Goal: Find specific page/section: Find specific page/section

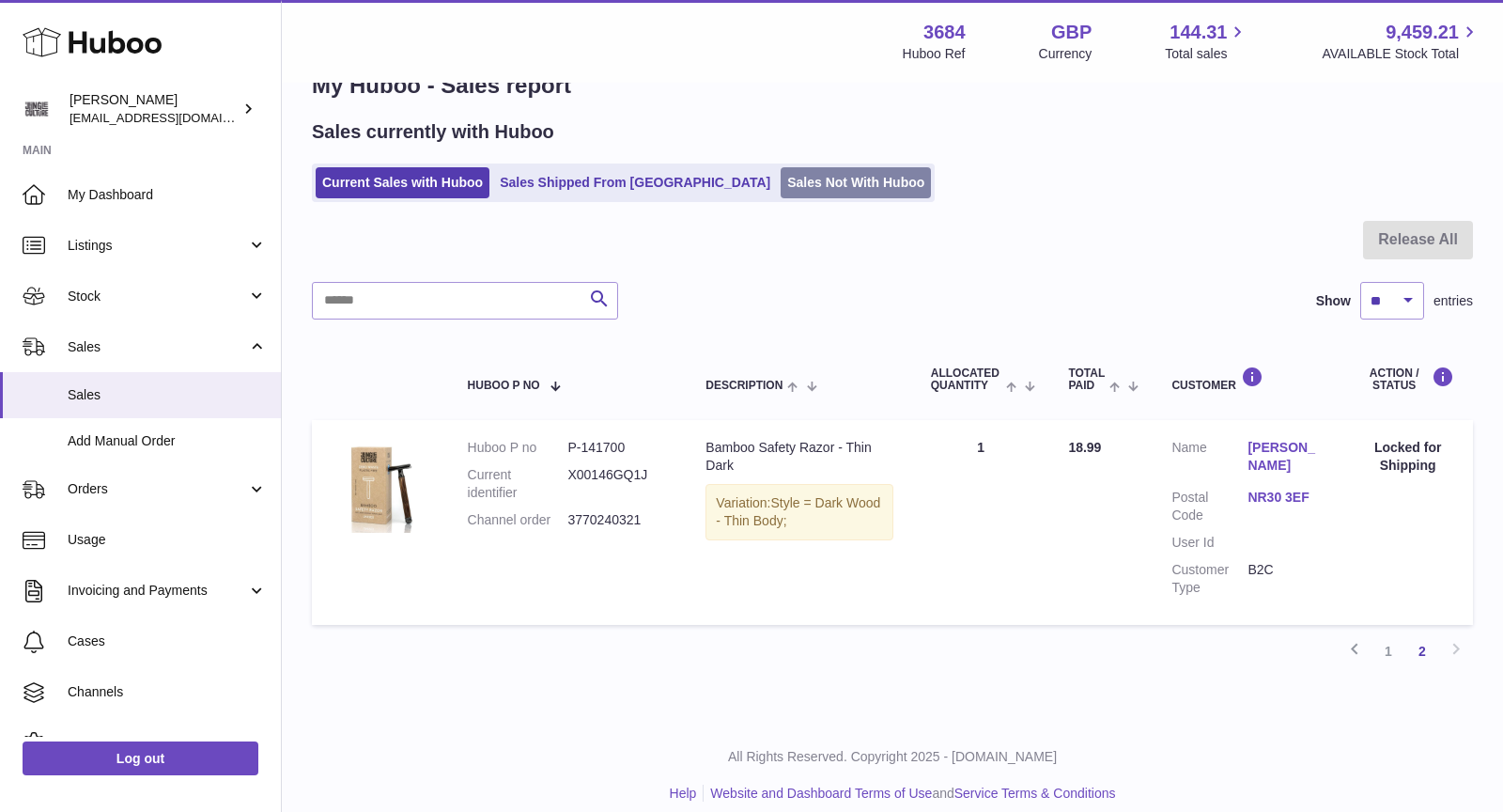
click at [786, 178] on link "Sales Not With Huboo" at bounding box center [855, 182] width 150 height 31
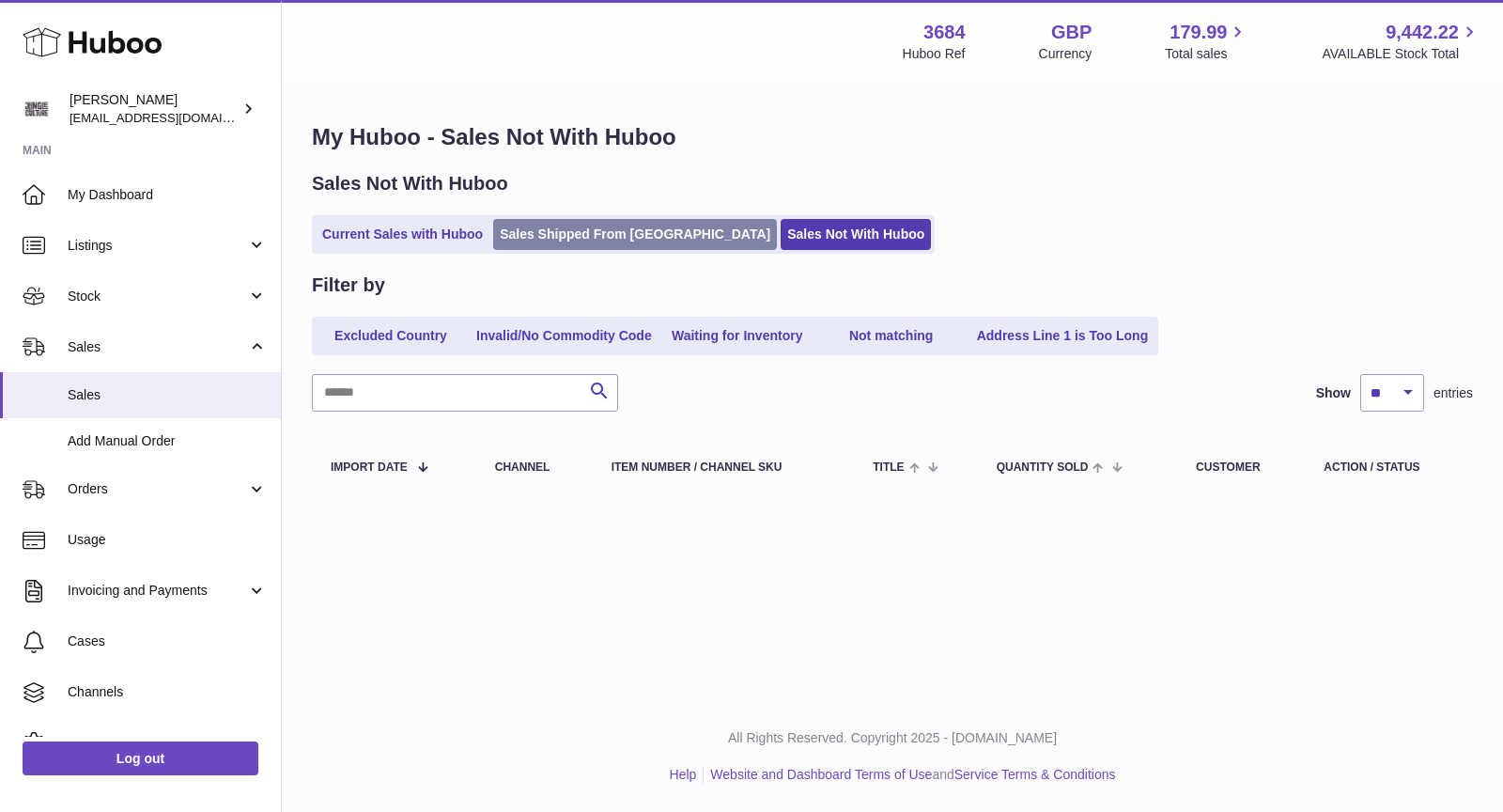
click at [571, 230] on link "Sales Shipped From [GEOGRAPHIC_DATA]" at bounding box center [635, 234] width 284 height 31
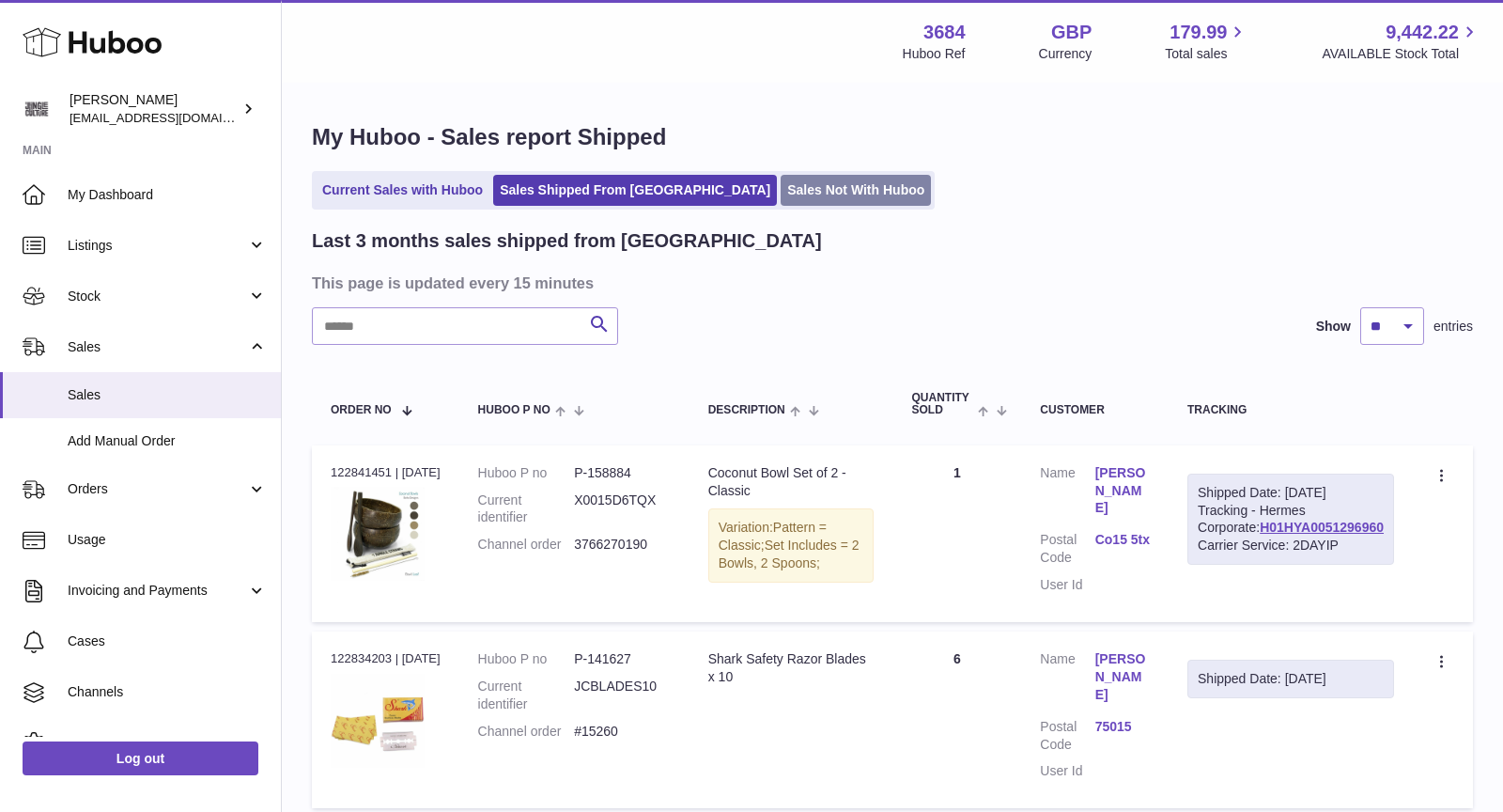
click at [780, 200] on link "Sales Not With Huboo" at bounding box center [855, 190] width 150 height 31
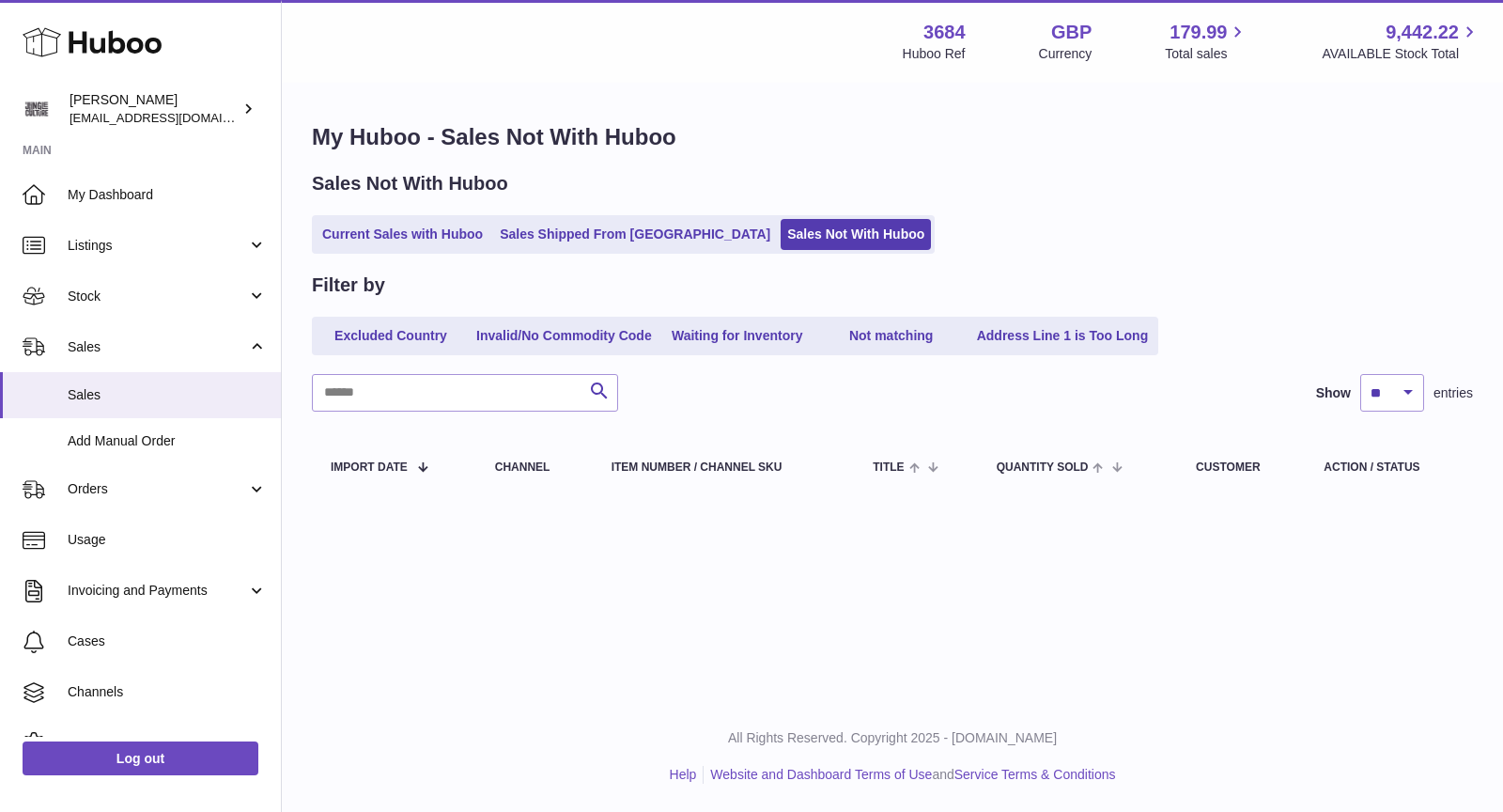
click at [764, 147] on h1 "My Huboo - Sales Not With Huboo" at bounding box center [892, 137] width 1162 height 30
